Goal: Communication & Community: Ask a question

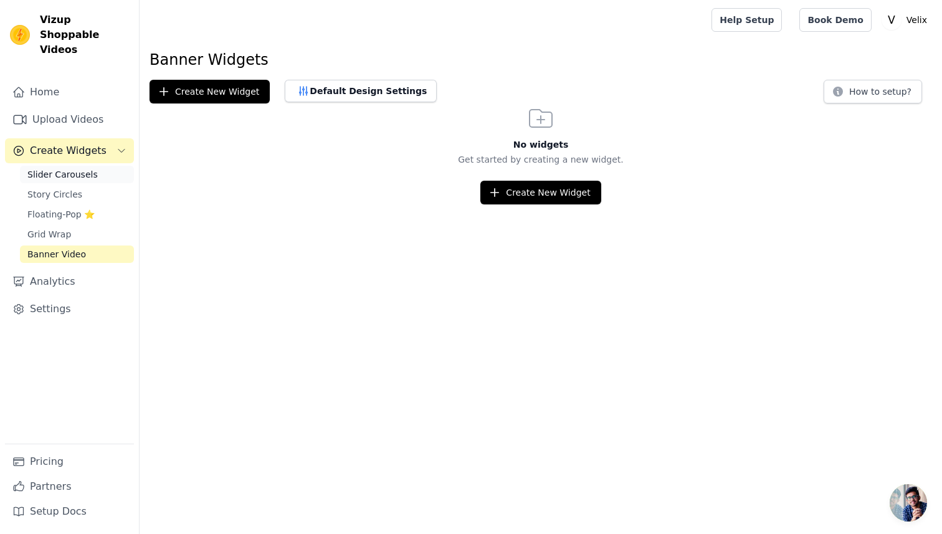
click at [75, 168] on span "Slider Carousels" at bounding box center [62, 174] width 70 height 12
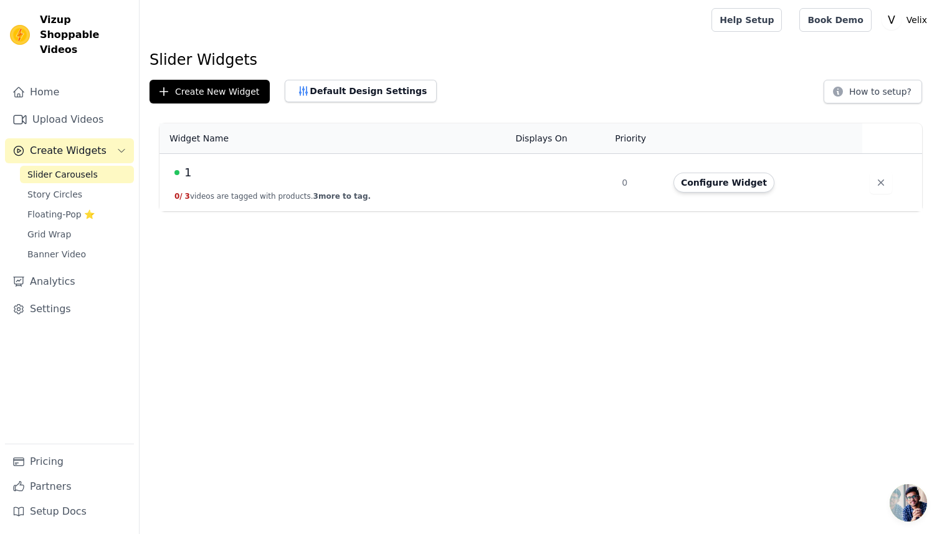
drag, startPoint x: 726, startPoint y: 186, endPoint x: 677, endPoint y: 278, distance: 104.2
click at [677, 211] on html "Vizup Shoppable Videos Home Upload Videos Create Widgets Slider Carousels Story…" at bounding box center [471, 105] width 942 height 211
click at [905, 495] on span "Open chat" at bounding box center [908, 502] width 37 height 37
drag, startPoint x: 766, startPoint y: 419, endPoint x: 801, endPoint y: 433, distance: 37.7
click at [766, 211] on html "Vizup Shoppable Videos Home Upload Videos Create Widgets Slider Carousels Story…" at bounding box center [471, 105] width 942 height 211
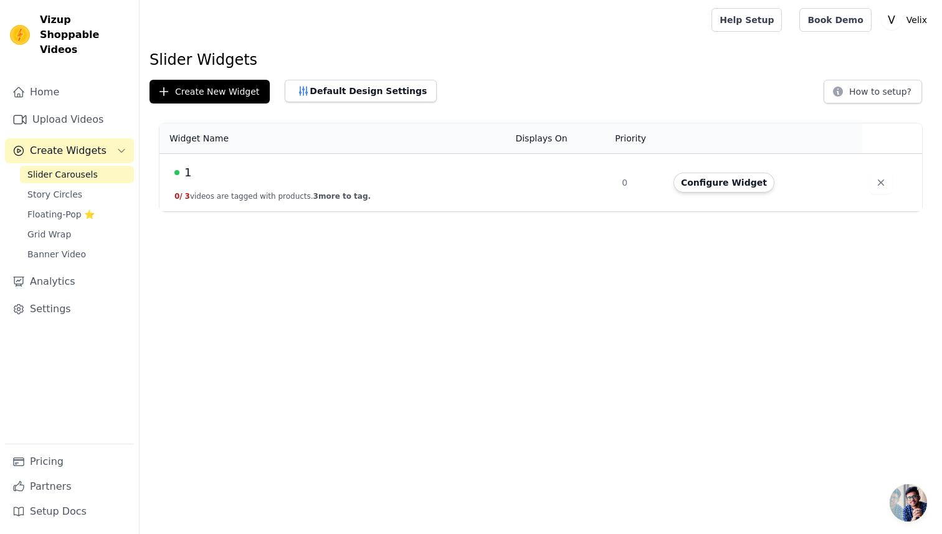
click at [901, 494] on span "Open chat" at bounding box center [908, 502] width 37 height 37
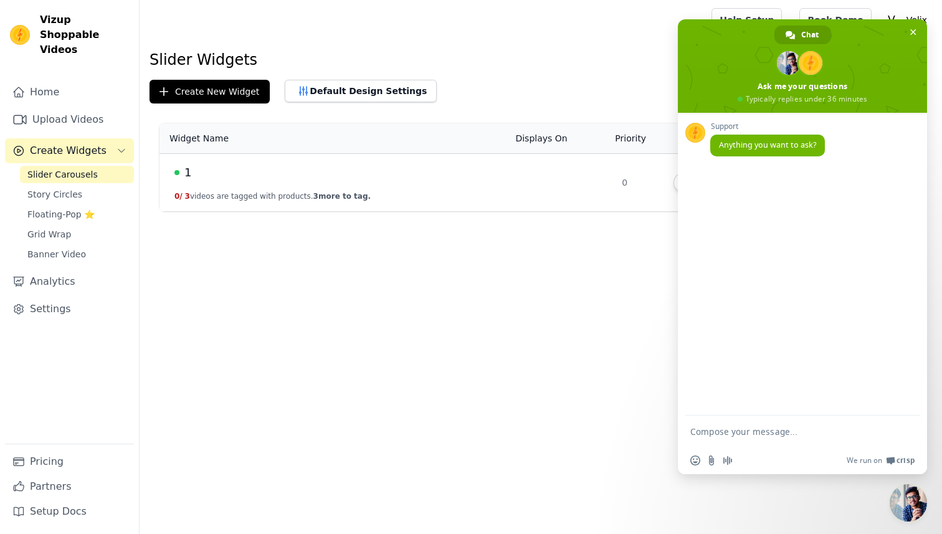
click at [753, 427] on textarea "Compose your message..." at bounding box center [789, 431] width 199 height 31
type textarea "d"
type textarea "hi"
click at [910, 434] on span "Send" at bounding box center [905, 431] width 21 height 21
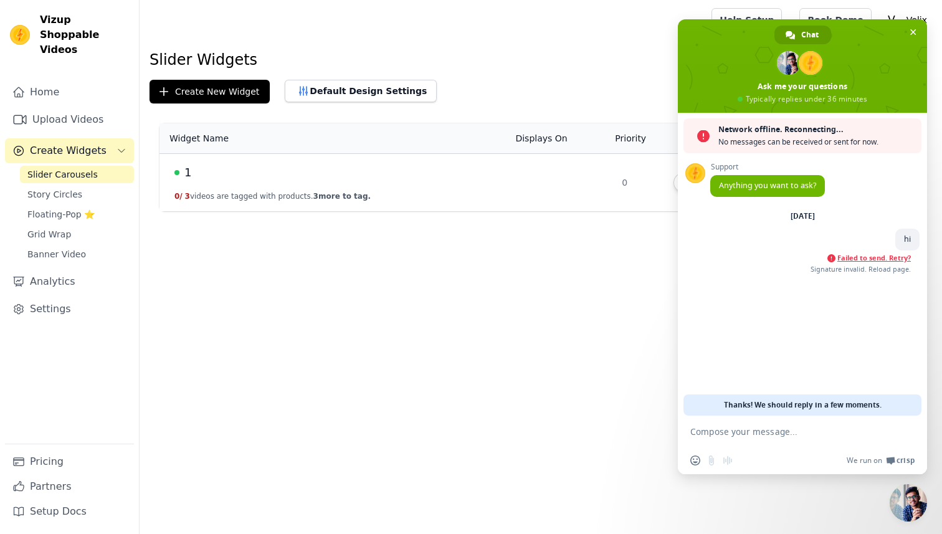
click at [878, 261] on span "Failed to send. Retry?" at bounding box center [874, 258] width 74 height 9
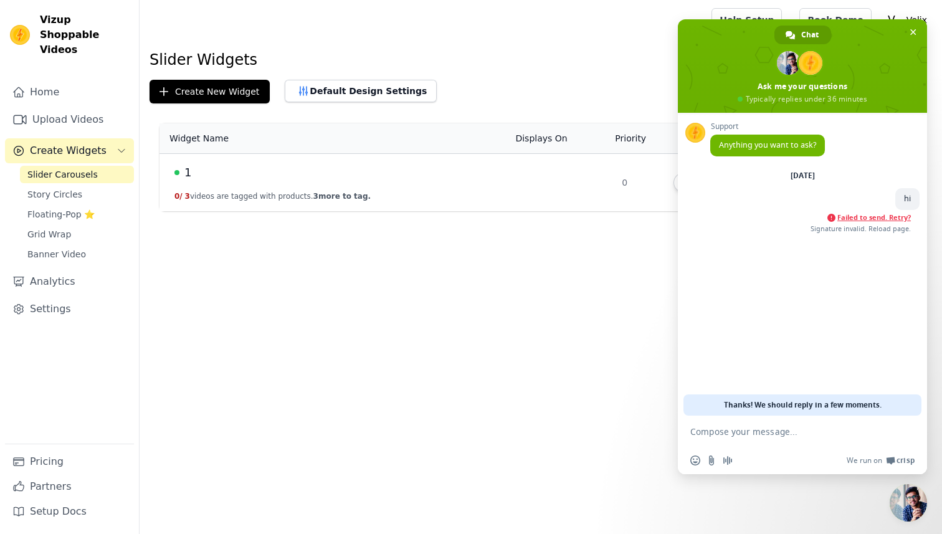
click at [860, 216] on span "Failed to send. Retry?" at bounding box center [874, 217] width 74 height 9
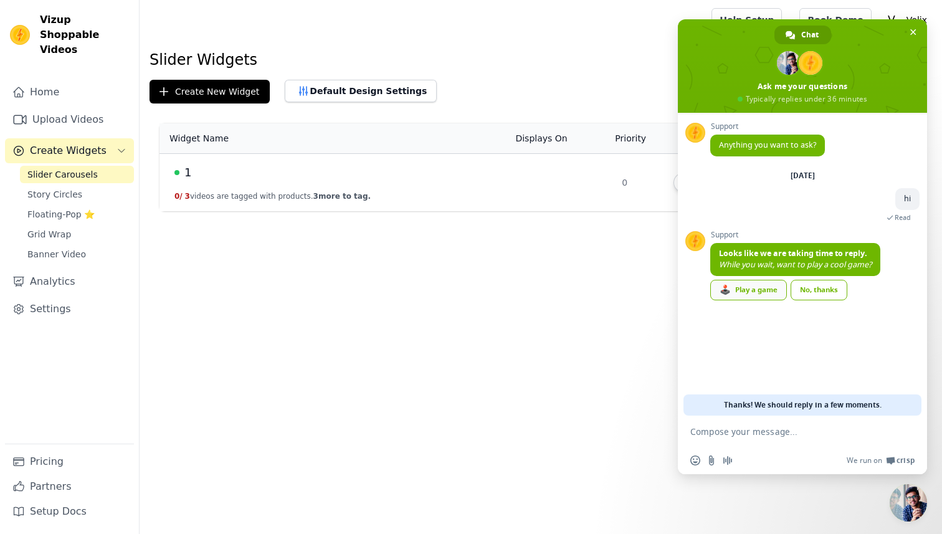
click at [766, 292] on link "🕹️ Play a game" at bounding box center [748, 290] width 77 height 21
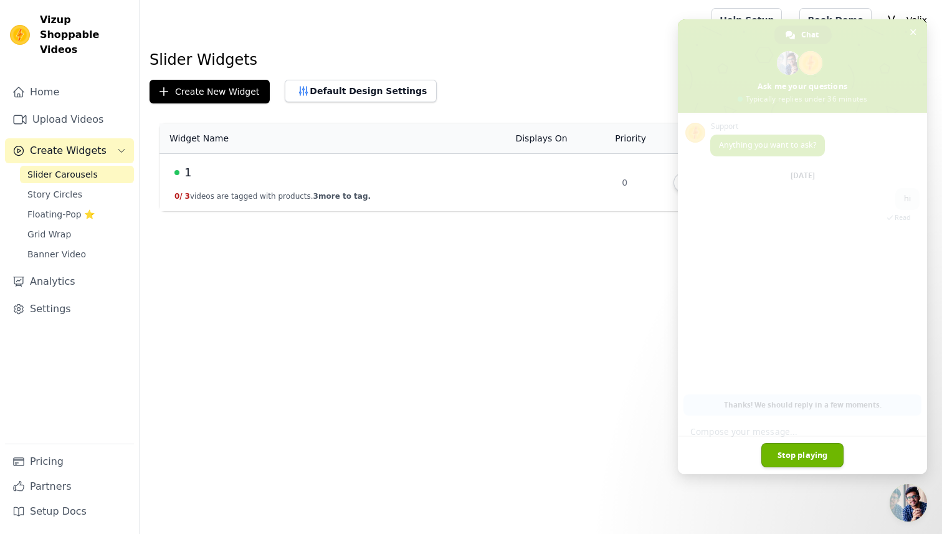
click at [797, 458] on link "Stop playing" at bounding box center [802, 455] width 83 height 24
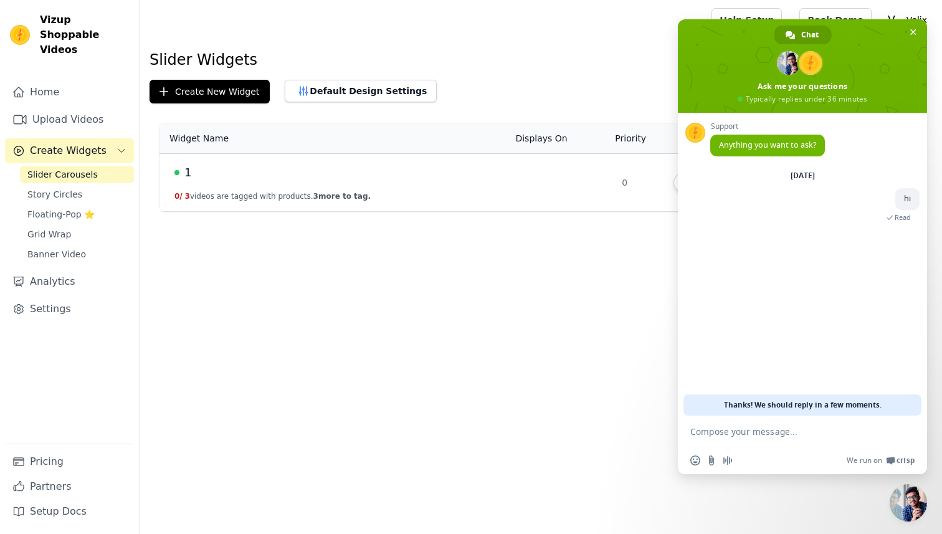
click at [695, 431] on textarea "Compose your message..." at bounding box center [789, 431] width 199 height 31
click at [911, 30] on span "Close chat" at bounding box center [913, 32] width 6 height 8
